Goal: Obtain resource: Obtain resource

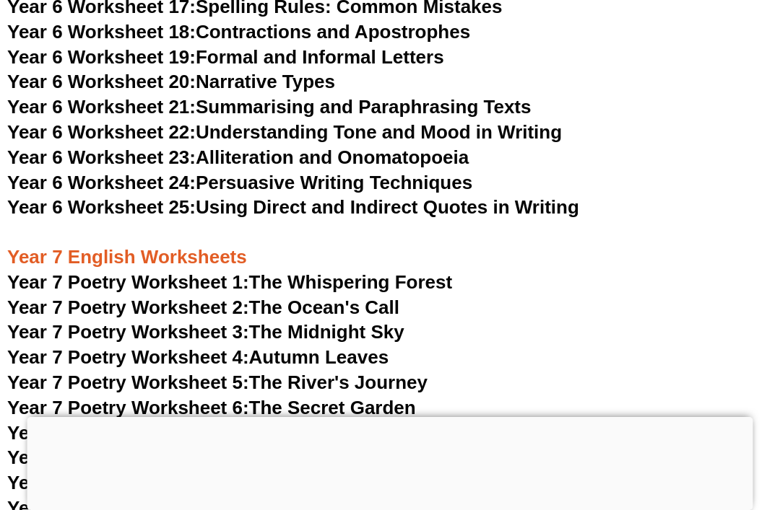
scroll to position [8755, 0]
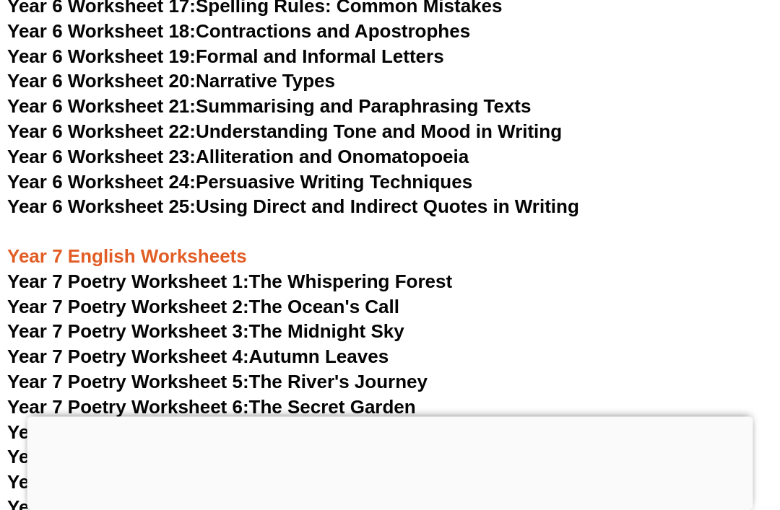
click at [393, 297] on link "Year 7 Poetry Worksheet 2: The Ocean's Call" at bounding box center [203, 308] width 392 height 22
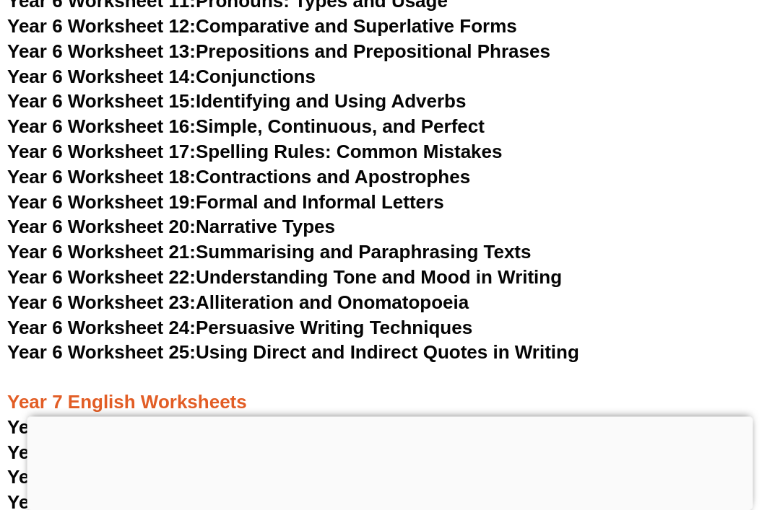
scroll to position [14174, 0]
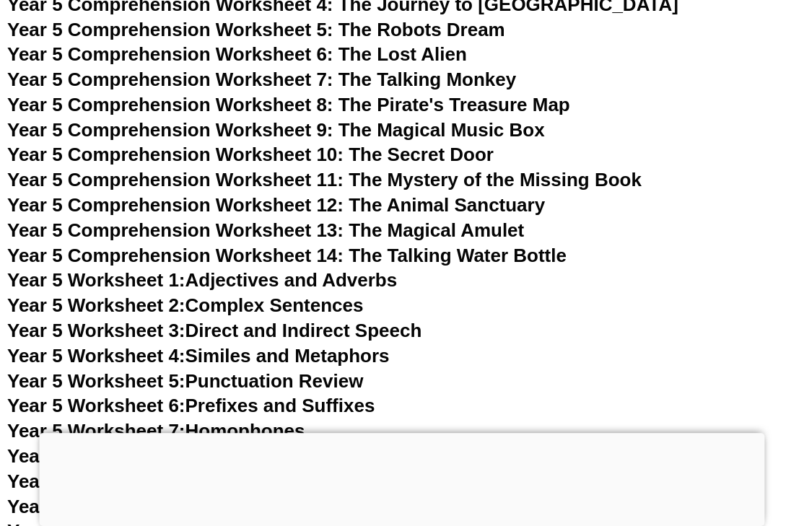
scroll to position [6721, 0]
click at [397, 433] on div at bounding box center [402, 433] width 725 height 0
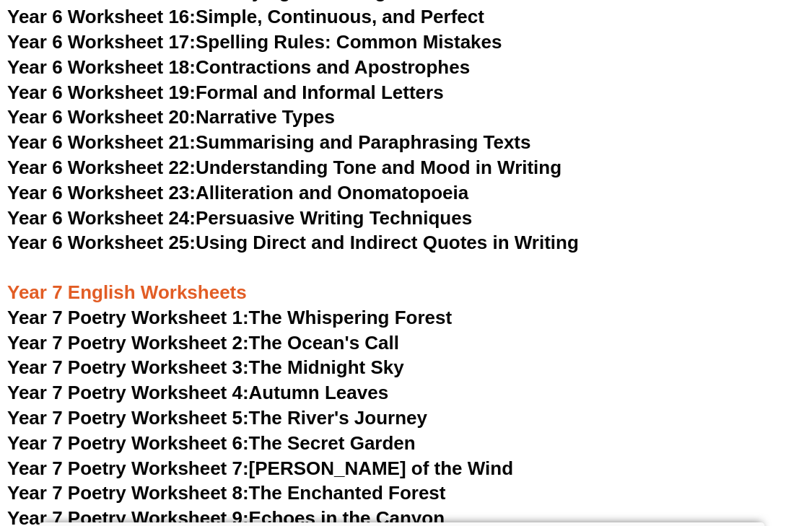
scroll to position [8492, 0]
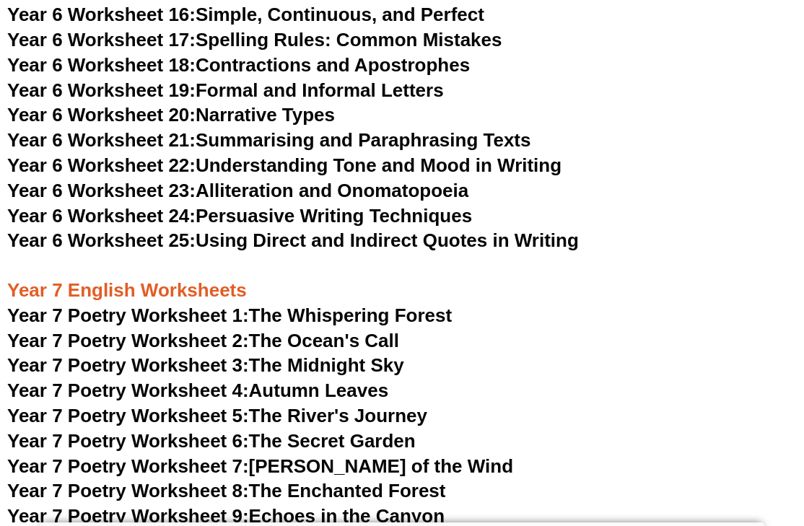
click at [393, 430] on link "Year 7 Poetry Worksheet 6: The Secret Garden" at bounding box center [211, 441] width 409 height 22
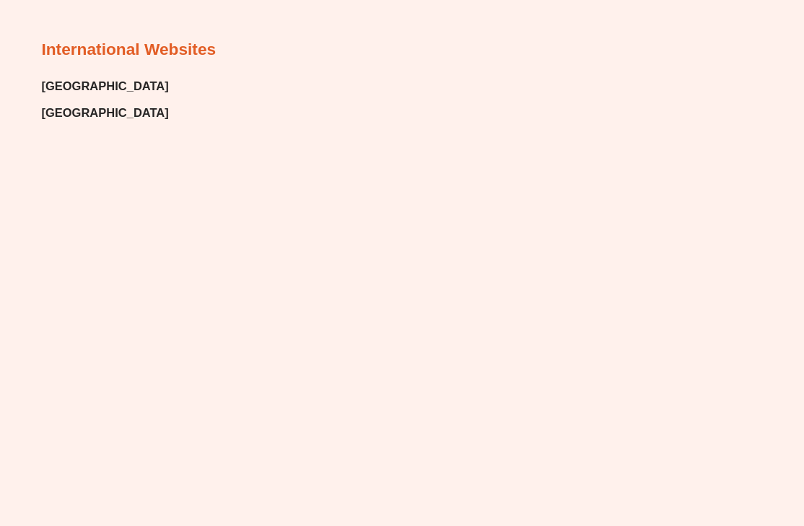
scroll to position [8514, 0]
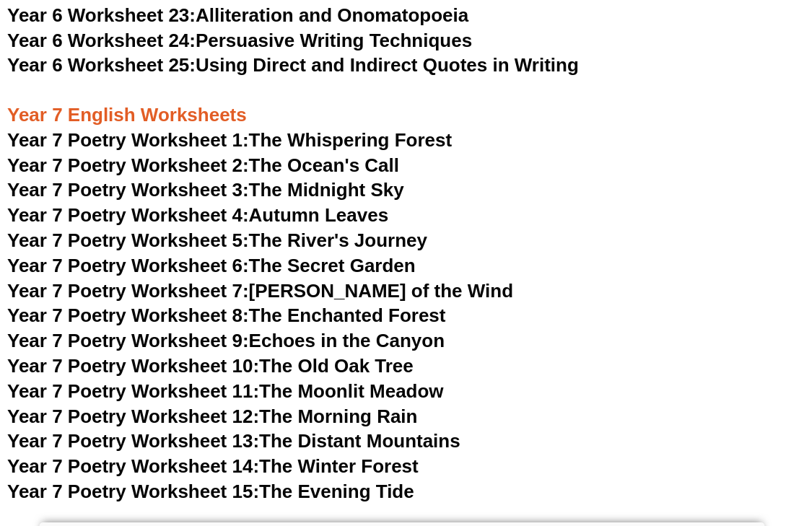
scroll to position [8666, 0]
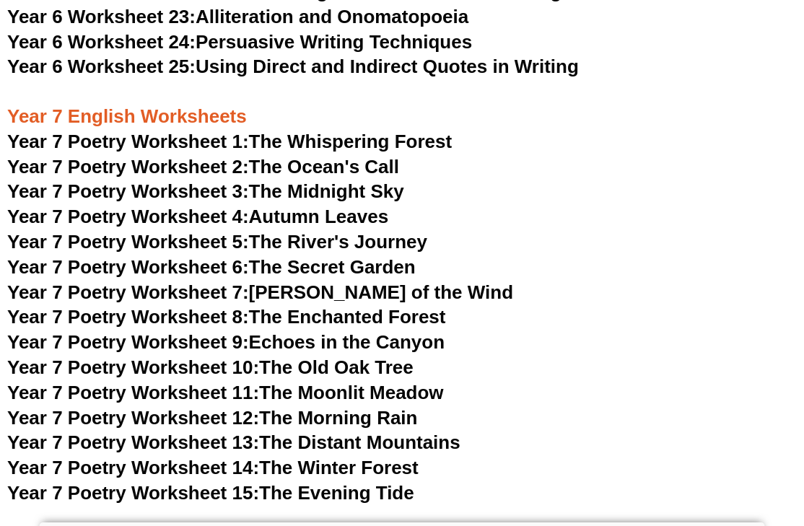
click at [361, 482] on link "Year 7 Poetry Worksheet 15: The Evening Tide" at bounding box center [210, 493] width 407 height 22
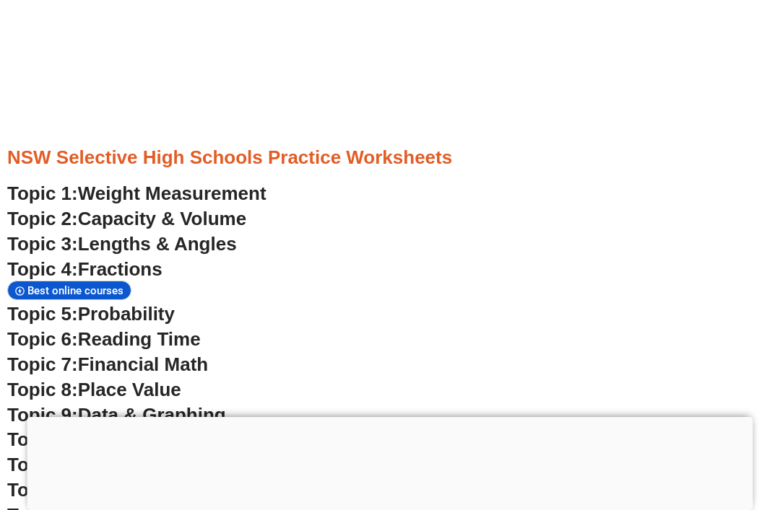
scroll to position [3645, 0]
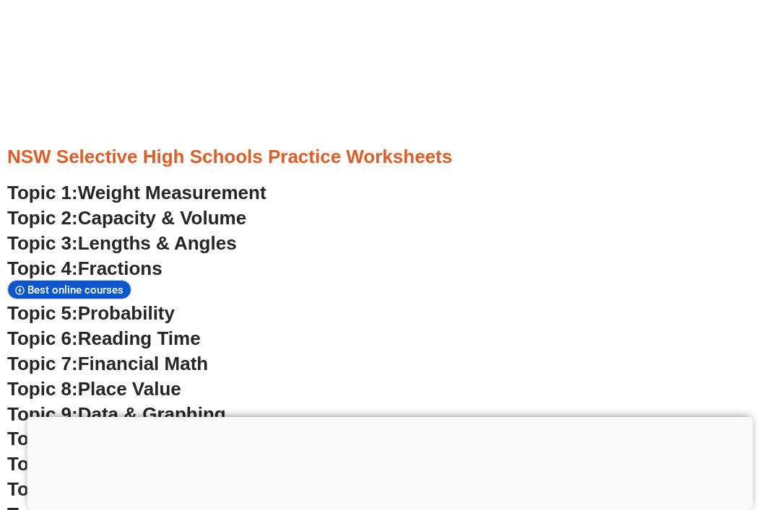
click at [217, 182] on span "Weight Measurement" at bounding box center [172, 193] width 188 height 22
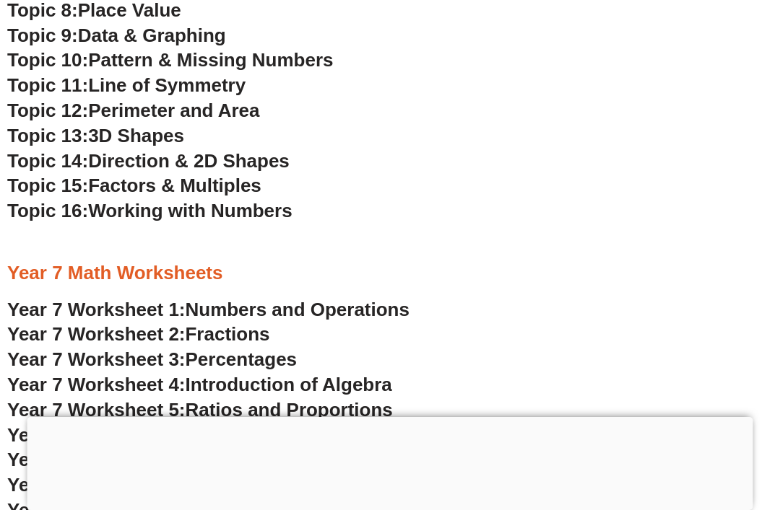
scroll to position [4024, 0]
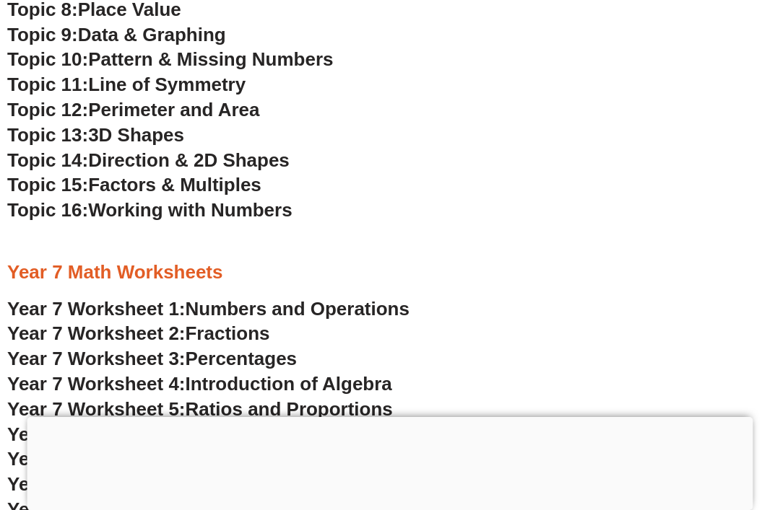
click at [374, 298] on span "Numbers and Operations" at bounding box center [298, 309] width 224 height 22
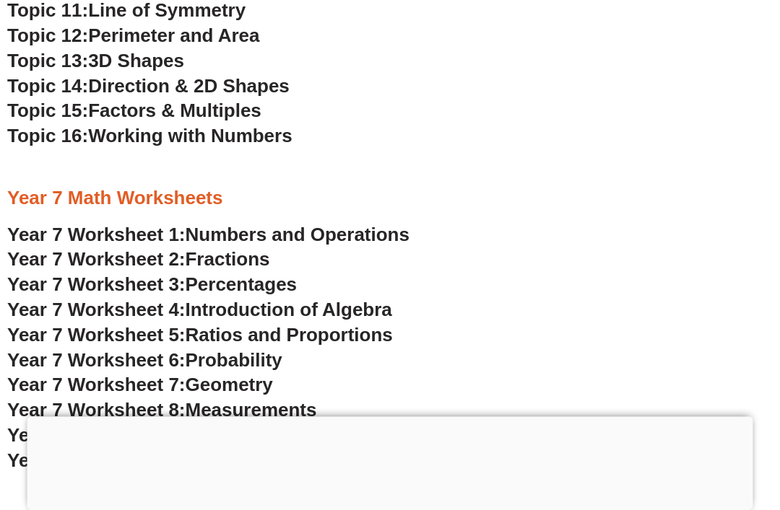
scroll to position [4100, 0]
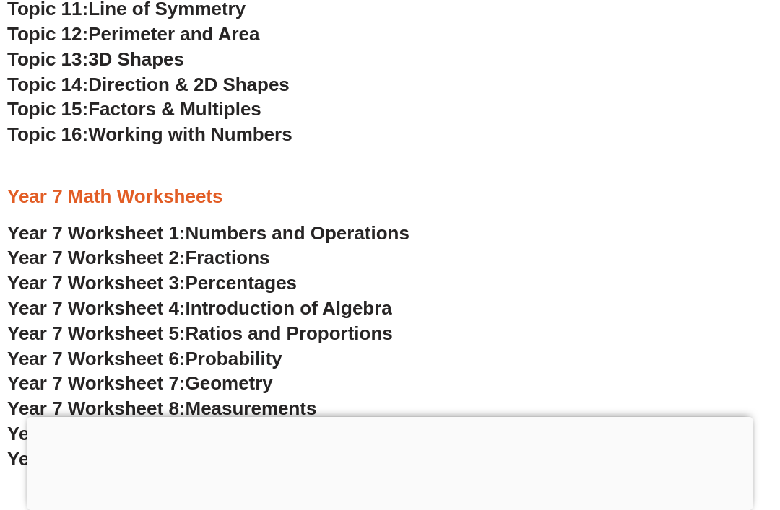
click at [358, 323] on span "Ratios and Proportions" at bounding box center [289, 334] width 207 height 22
